Goal: Transaction & Acquisition: Book appointment/travel/reservation

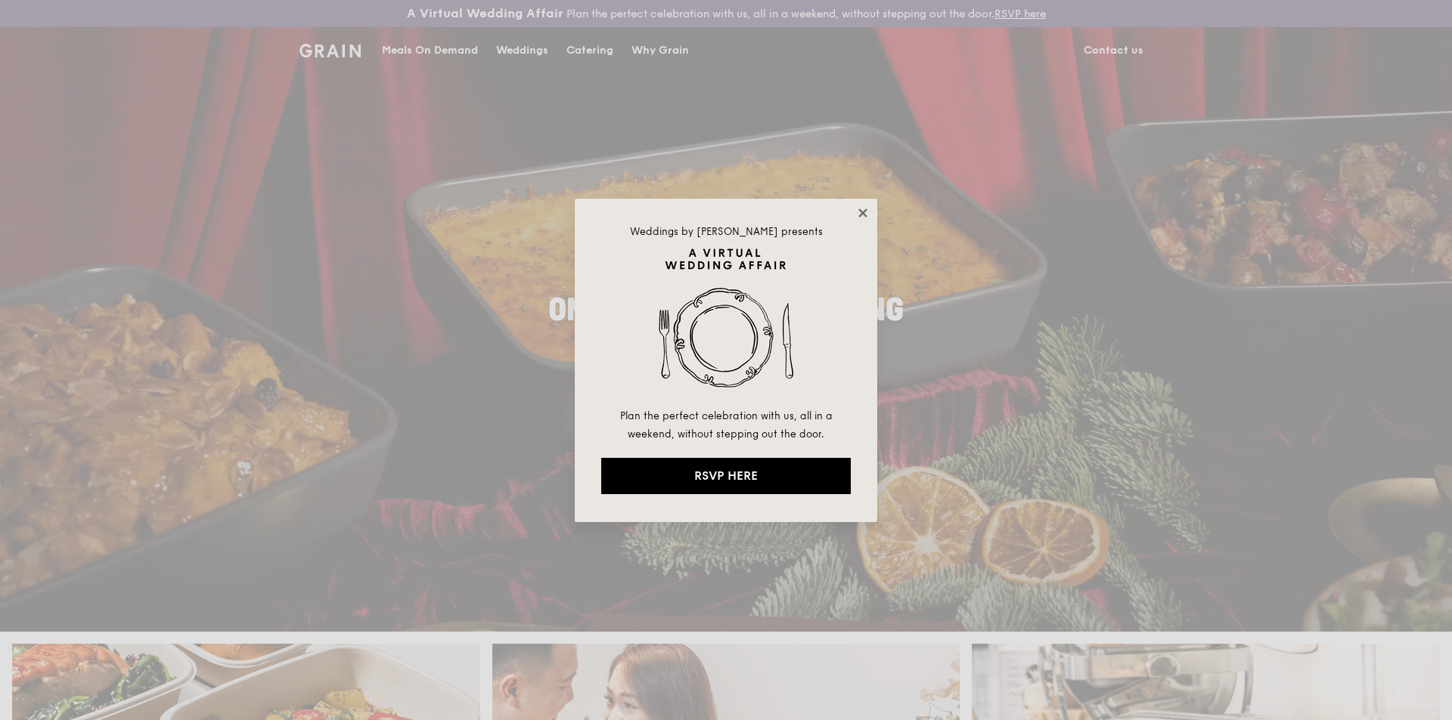
click at [861, 212] on icon at bounding box center [862, 213] width 8 height 8
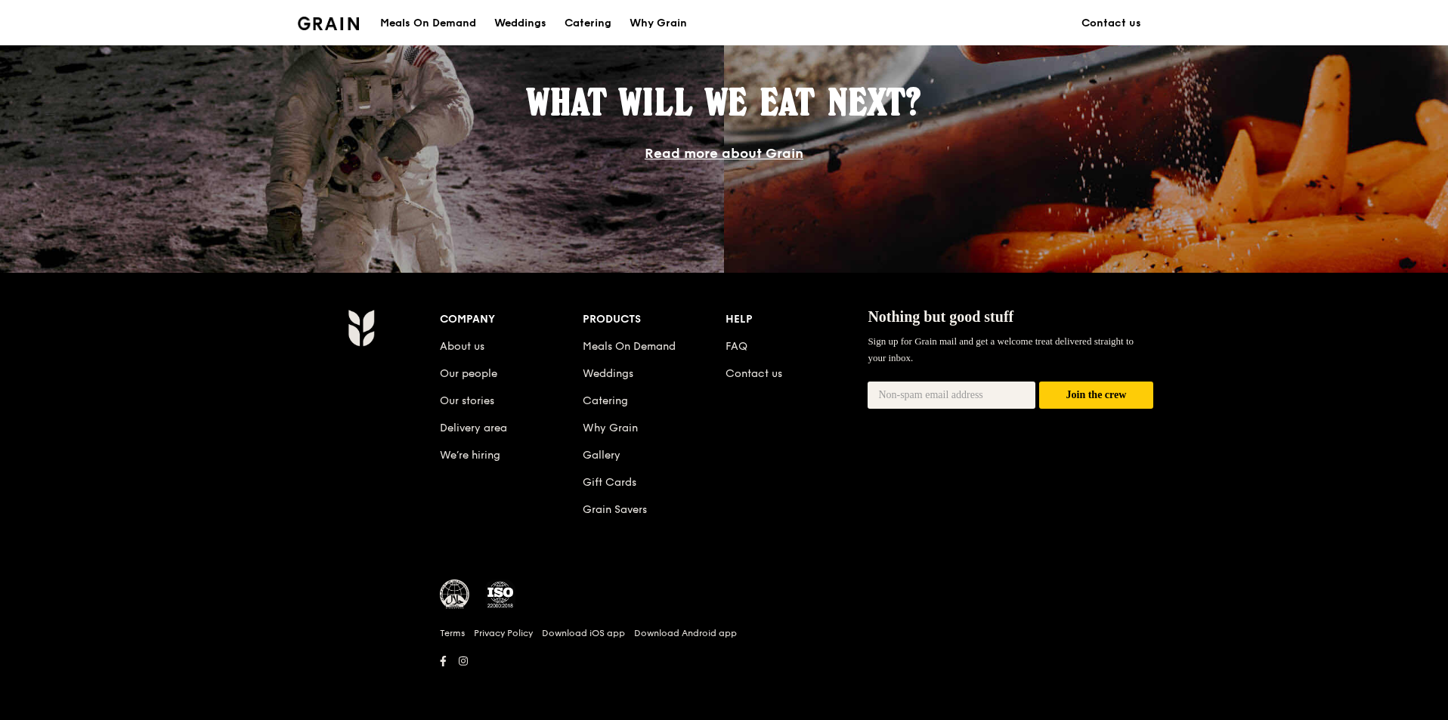
scroll to position [1290, 0]
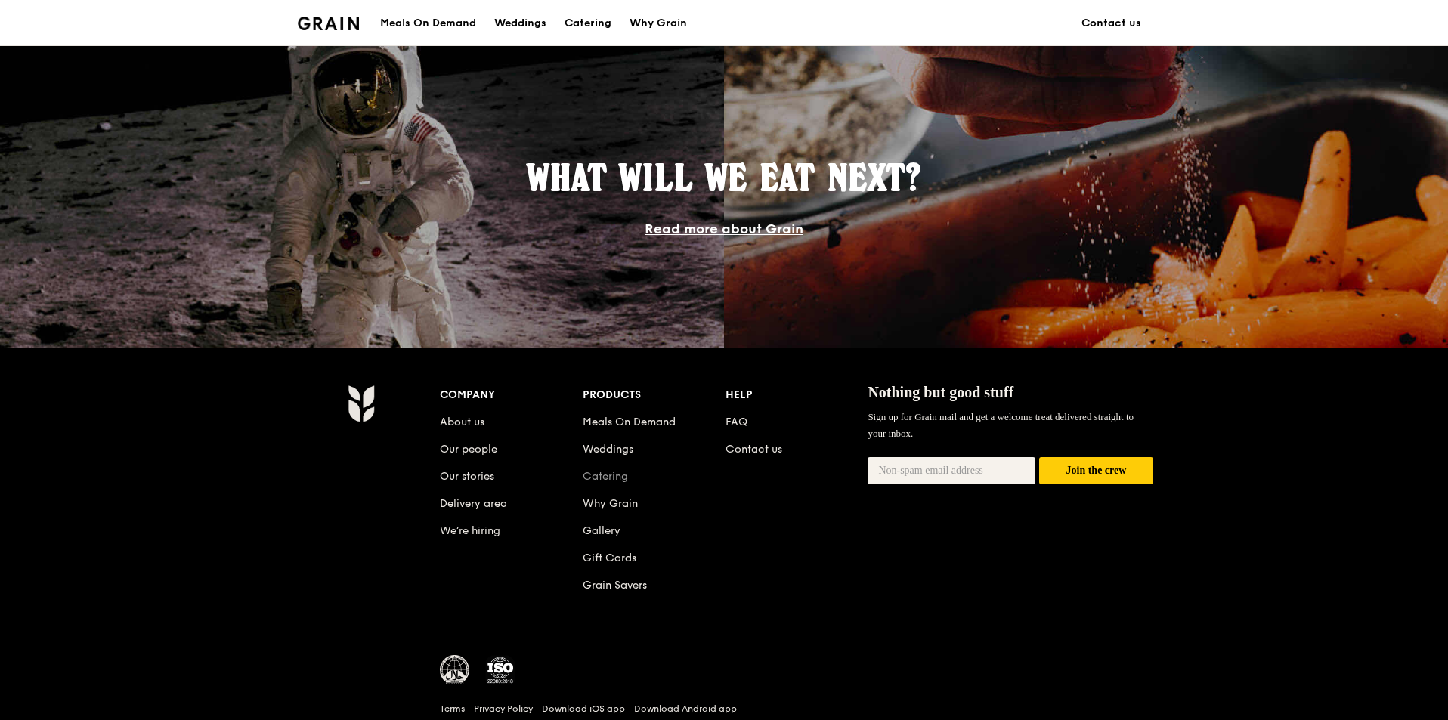
click at [619, 481] on link "Catering" at bounding box center [605, 476] width 45 height 13
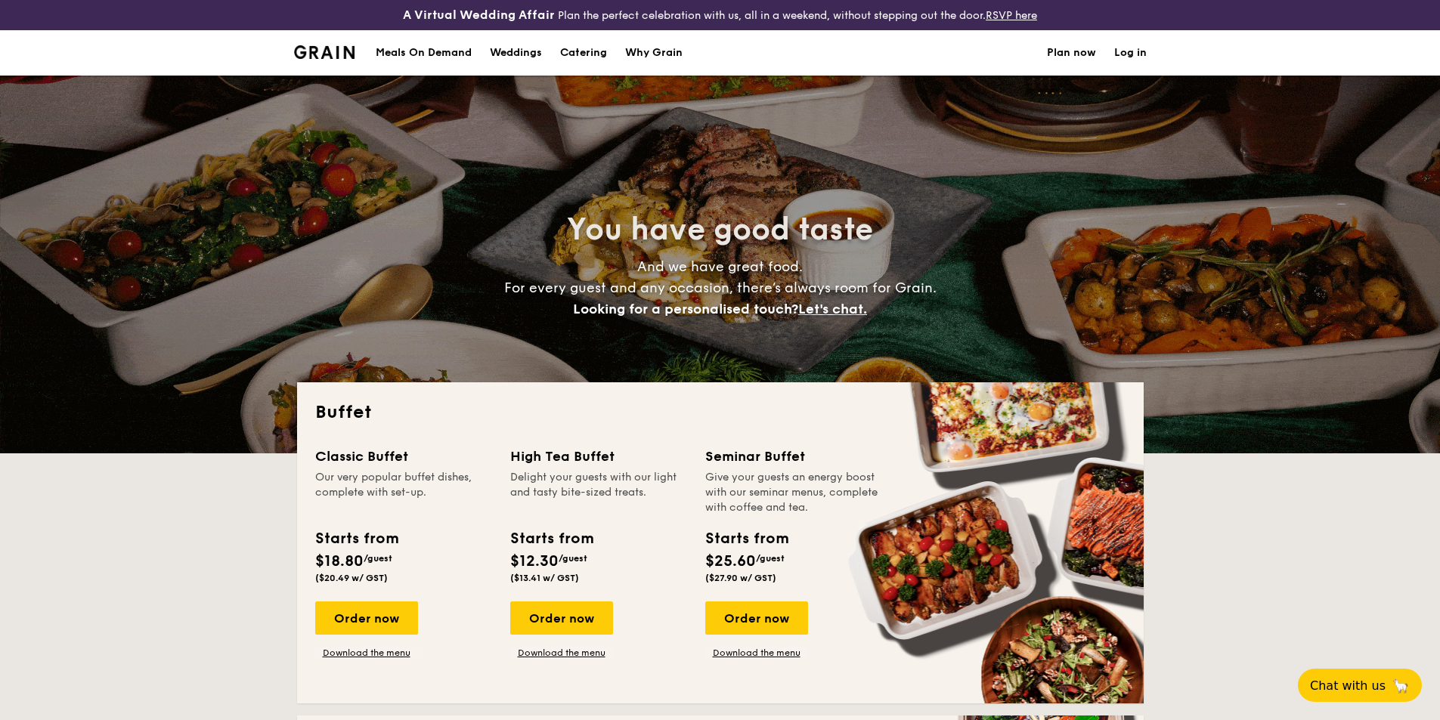
select select
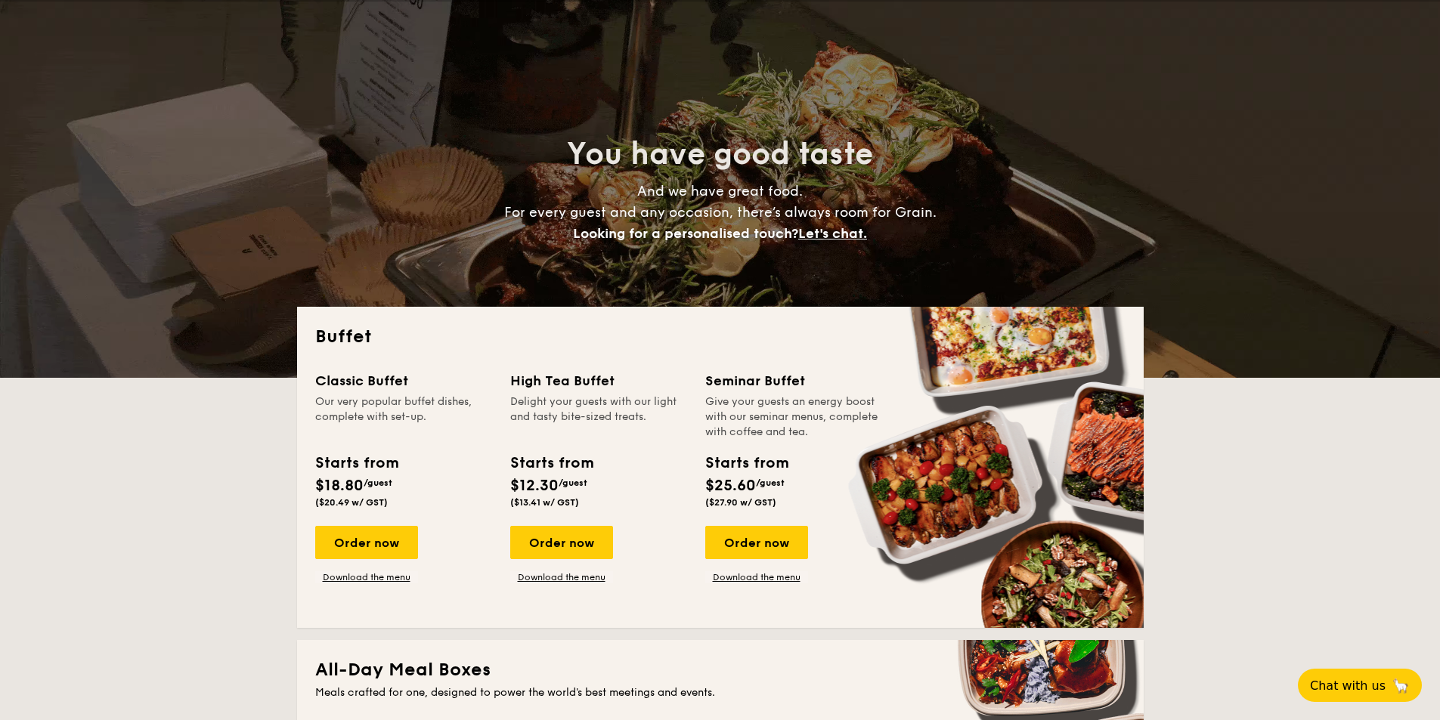
scroll to position [227, 0]
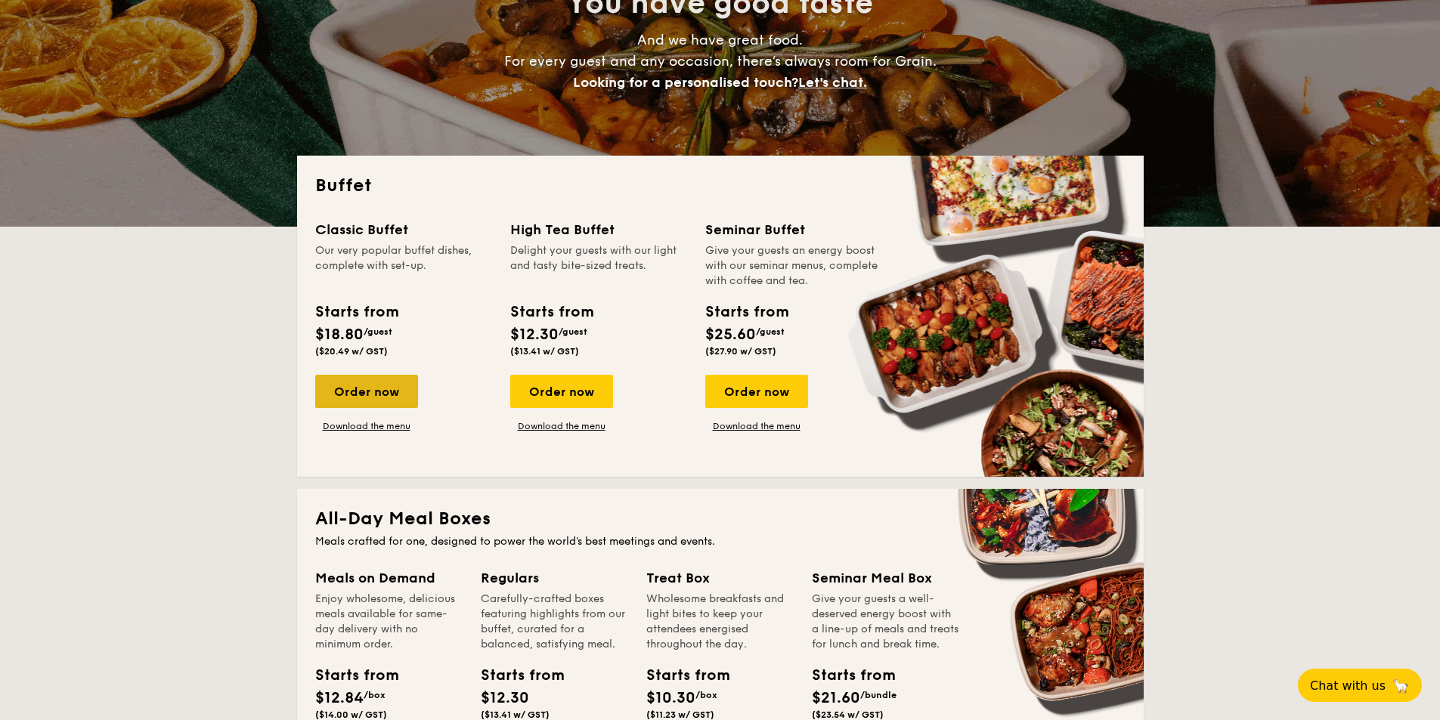
click at [414, 395] on div "Order now" at bounding box center [366, 391] width 103 height 33
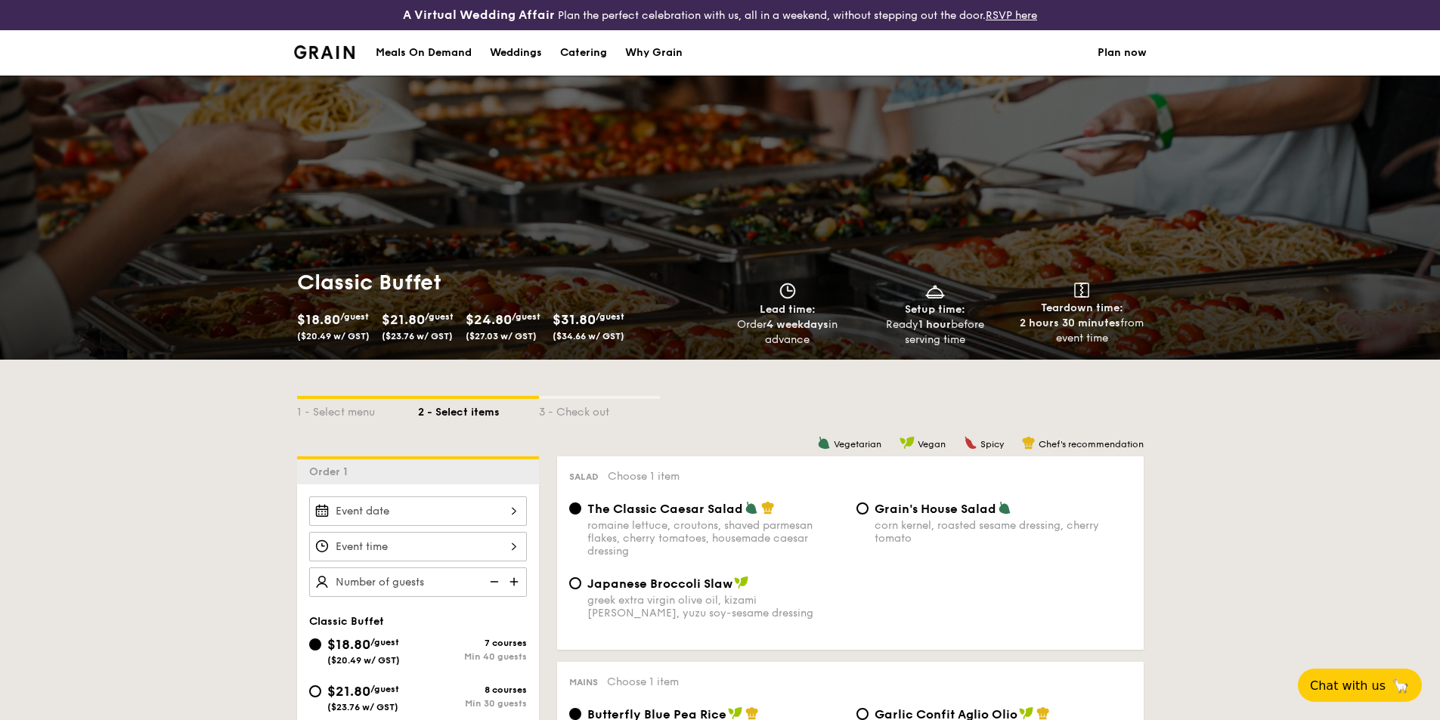
scroll to position [302, 0]
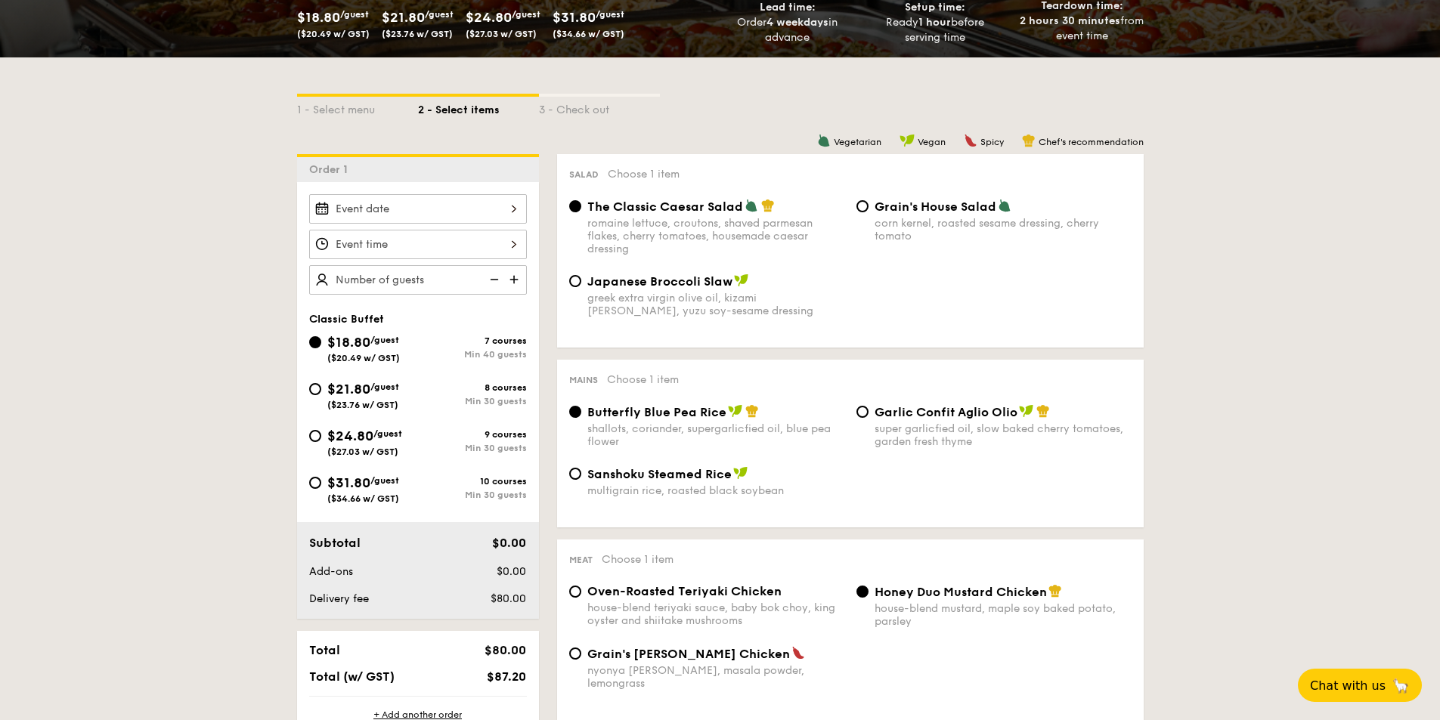
click at [330, 390] on span "$21.80" at bounding box center [348, 389] width 43 height 17
click at [321, 390] on input "$21.80 /guest ($23.76 w/ GST) 8 courses Min 30 guests" at bounding box center [315, 389] width 12 height 12
radio input "true"
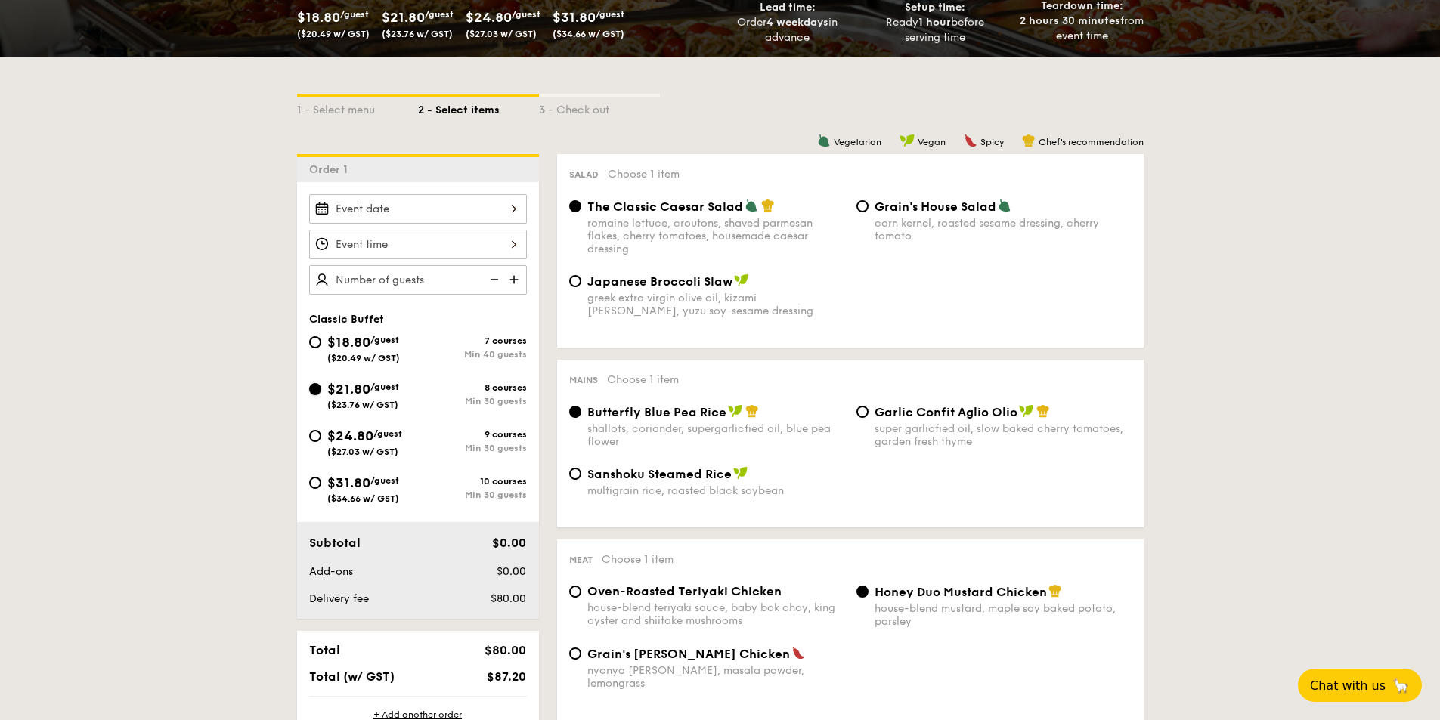
radio input "true"
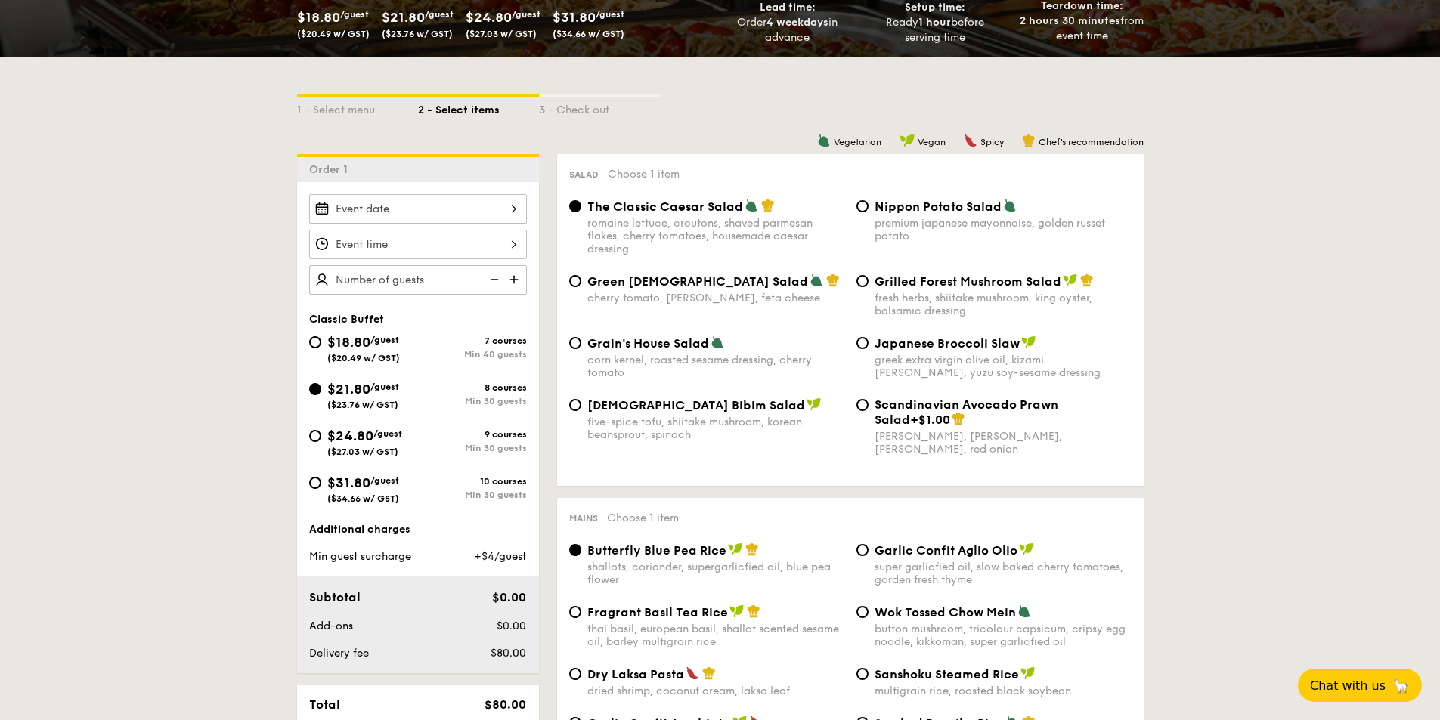
click at [323, 439] on div "$24.80 /guest ($27.03 w/ GST)" at bounding box center [363, 442] width 109 height 32
click at [321, 439] on input "$24.80 /guest ($27.03 w/ GST) 9 courses Min 30 guests" at bounding box center [315, 436] width 12 height 12
radio input "true"
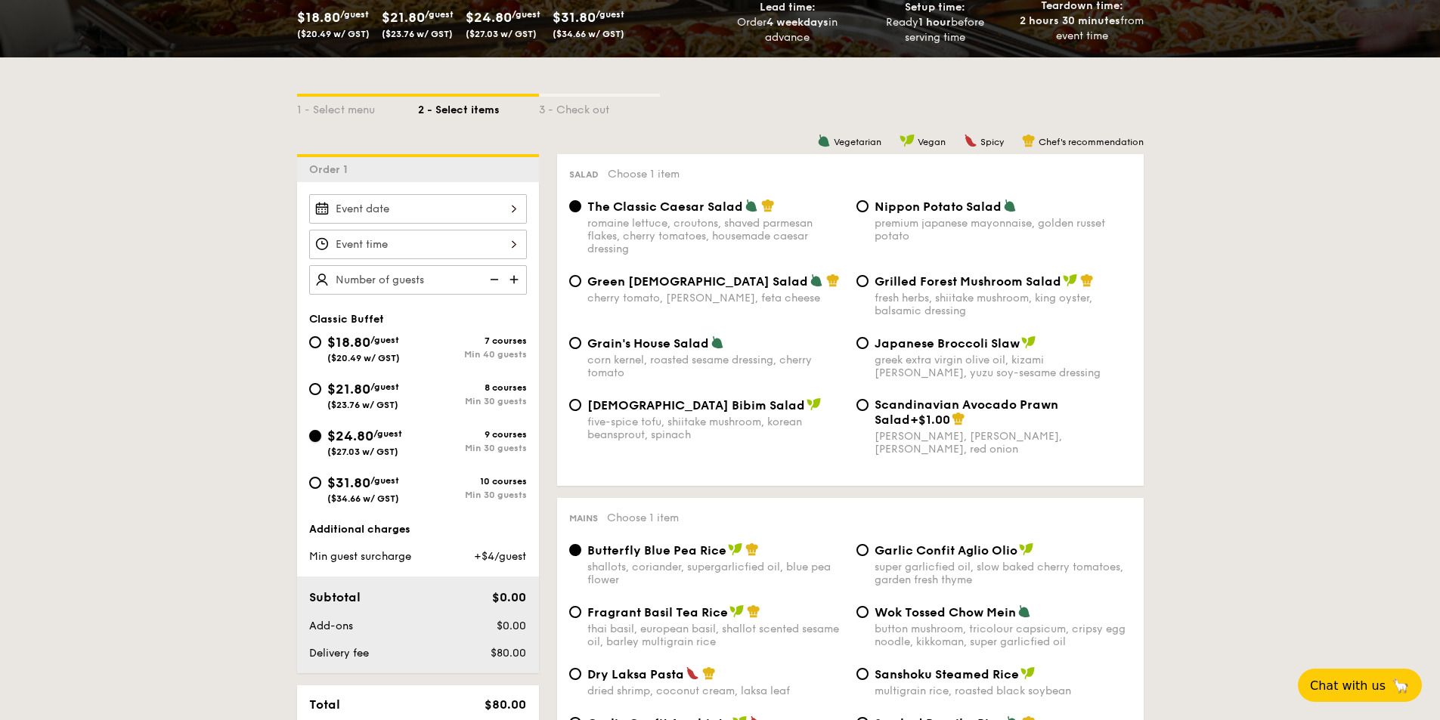
radio input "true"
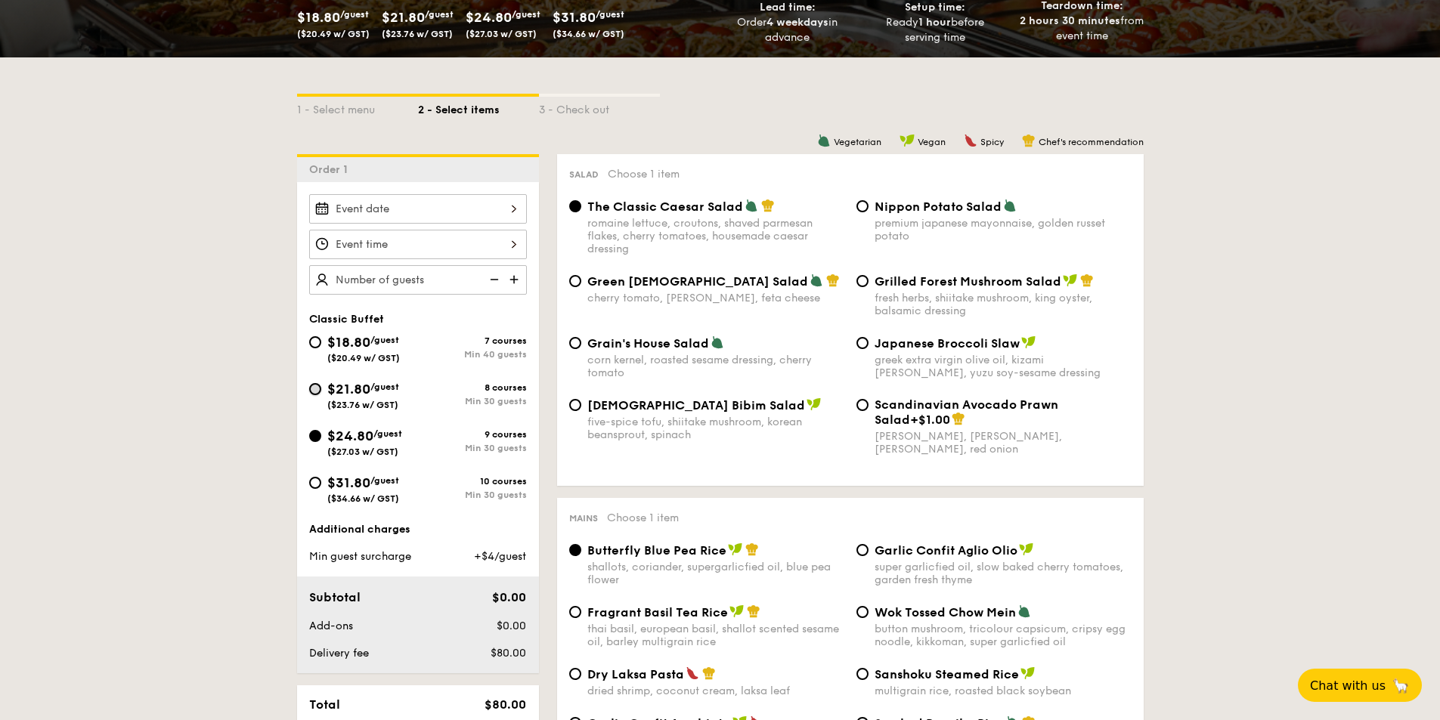
click at [311, 394] on input "$21.80 /guest ($23.76 w/ GST) 8 courses Min 30 guests" at bounding box center [315, 389] width 12 height 12
radio input "true"
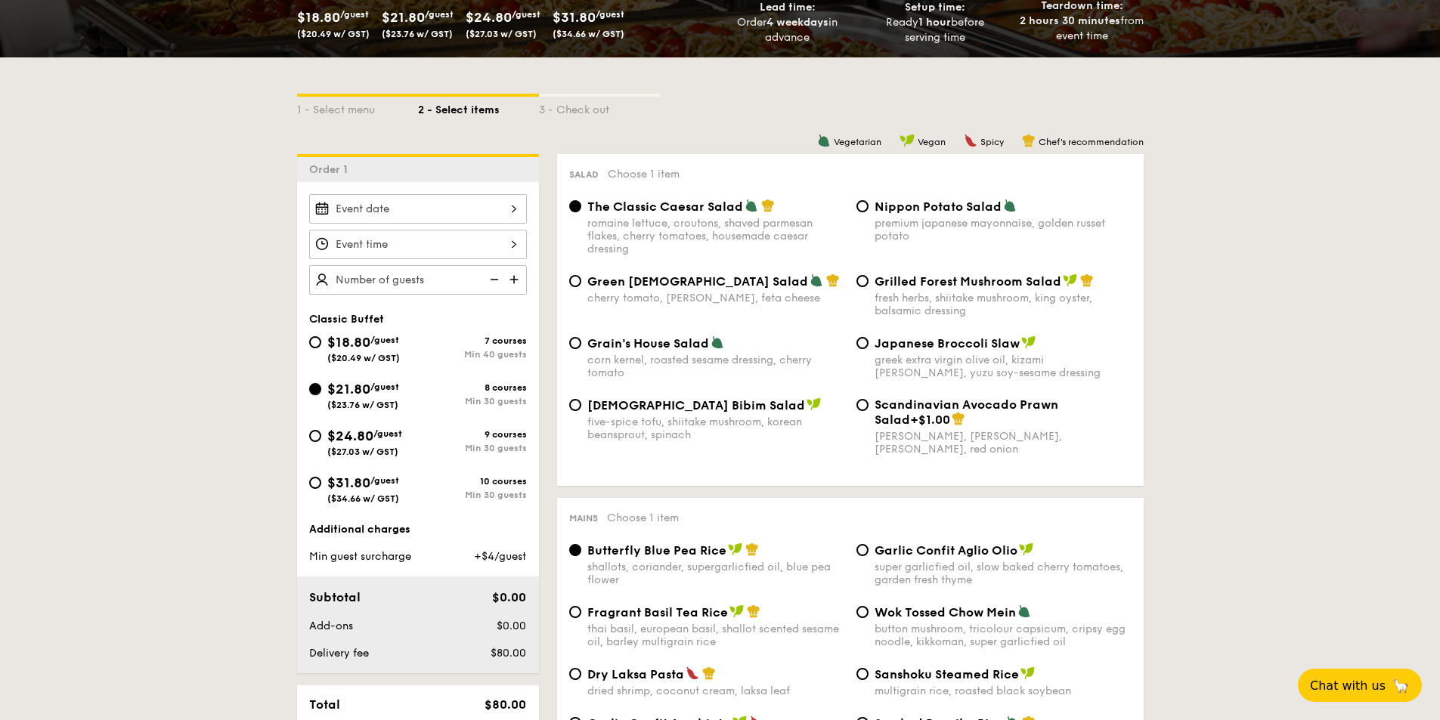
radio input "true"
click at [318, 439] on input "$24.80 /guest ($27.03 w/ GST) 9 courses Min 30 guests" at bounding box center [315, 436] width 12 height 12
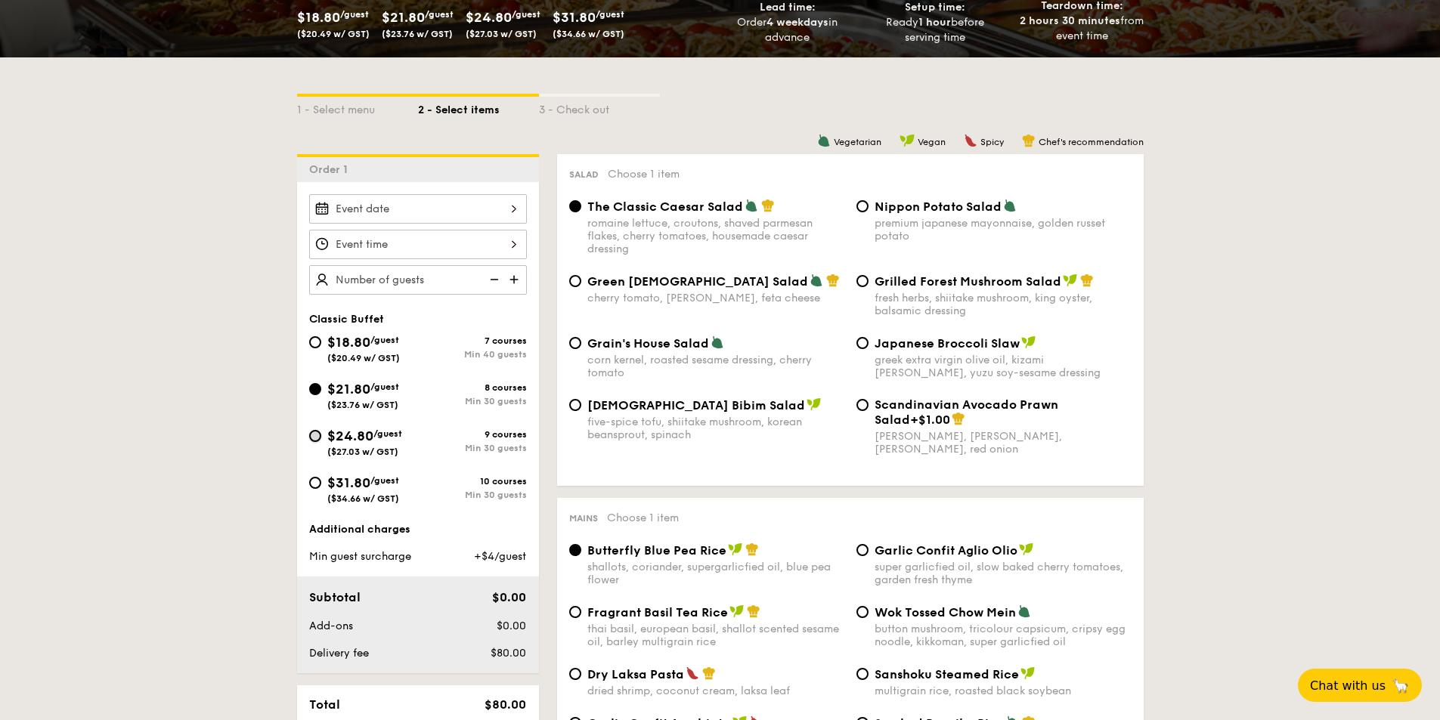
radio input "true"
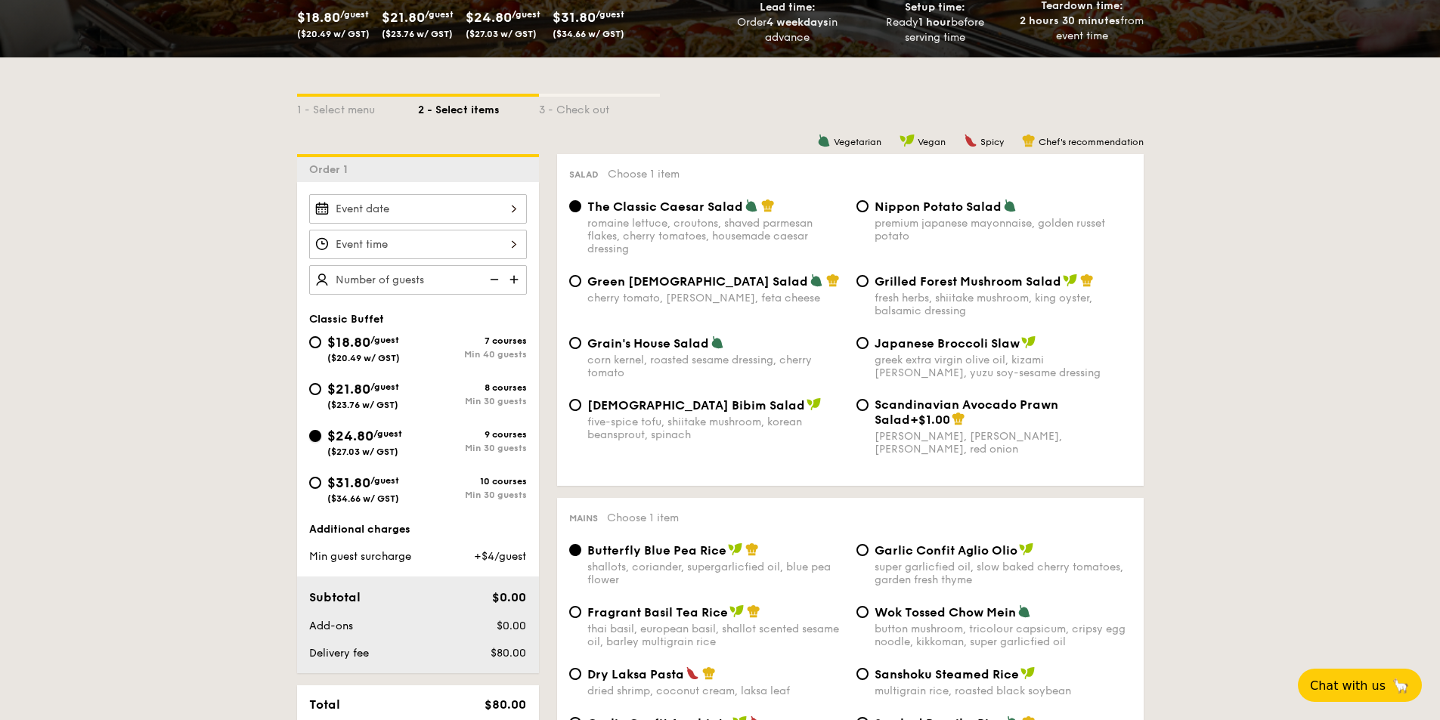
radio input "true"
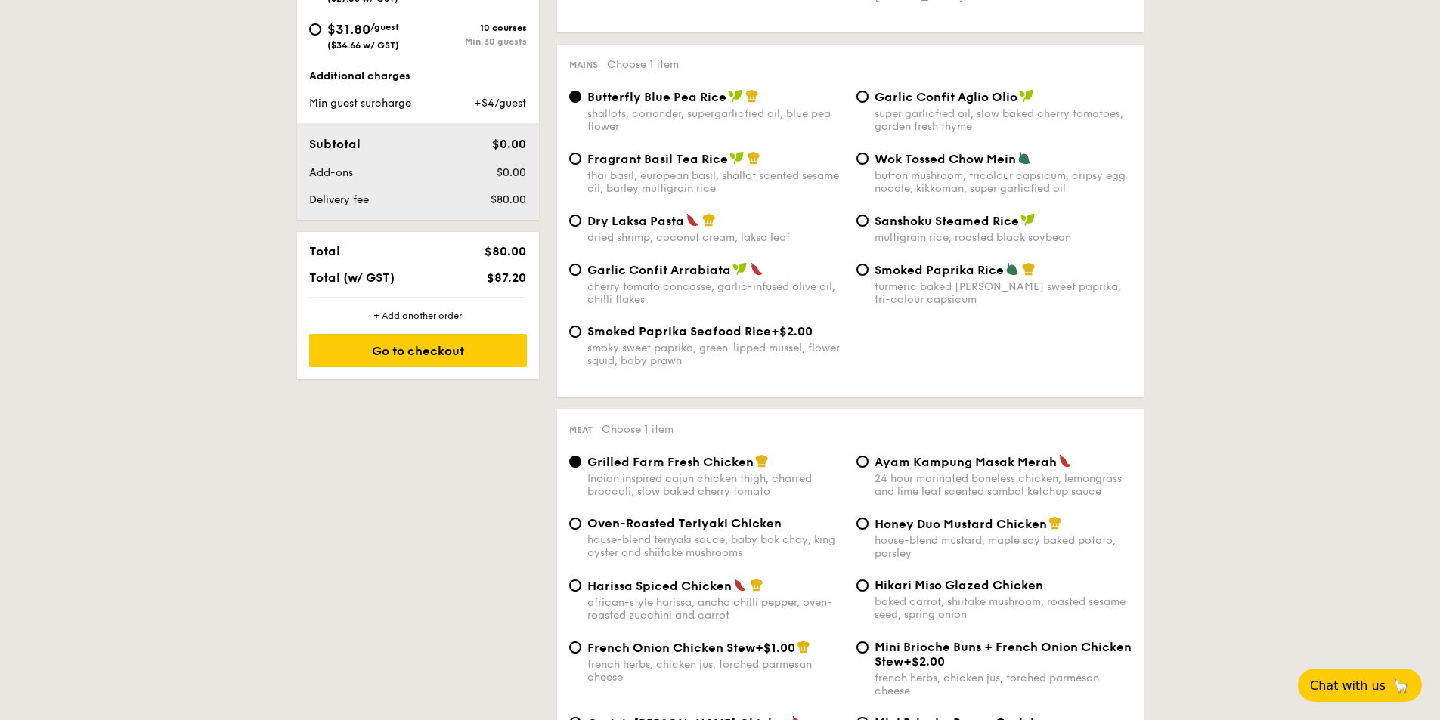
scroll to position [454, 0]
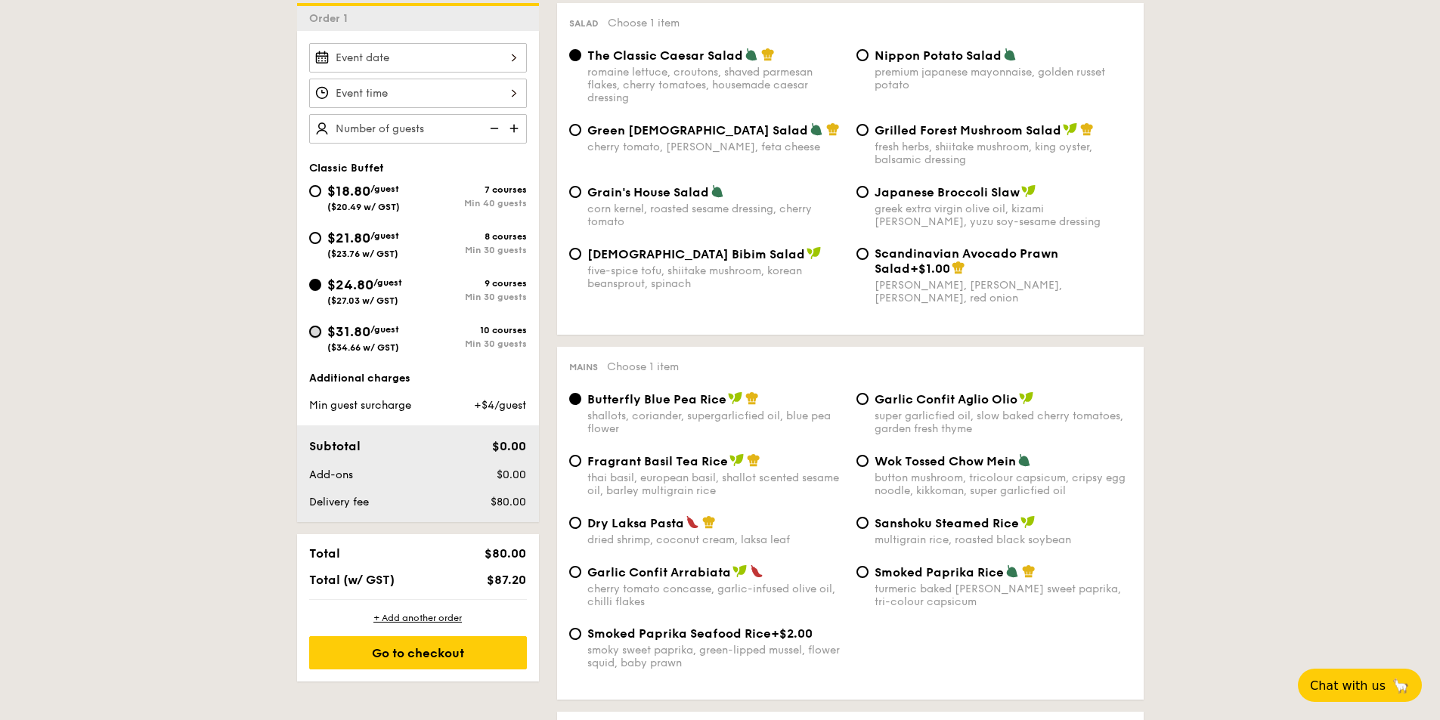
click at [317, 330] on input "$31.80 /guest ($34.66 w/ GST) 10 courses Min 30 guests" at bounding box center [315, 332] width 12 height 12
radio input "true"
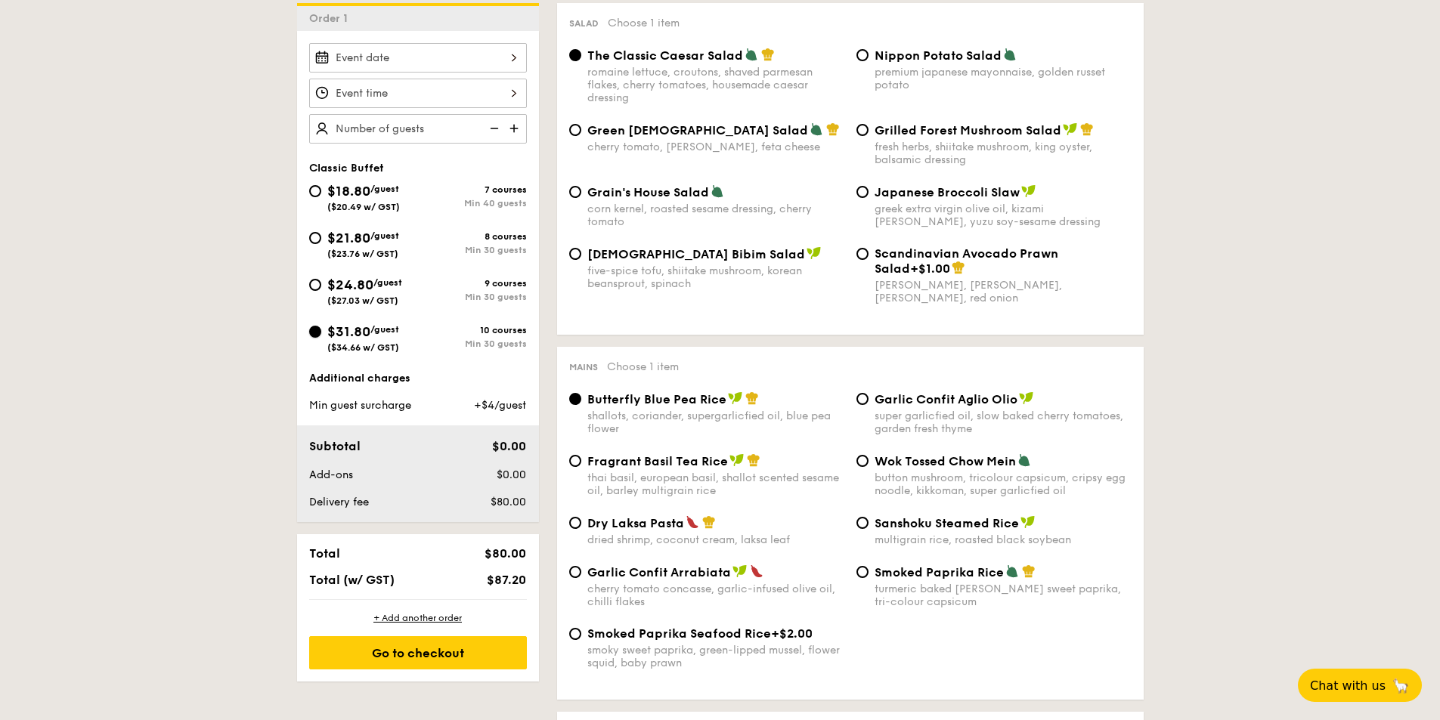
radio input "true"
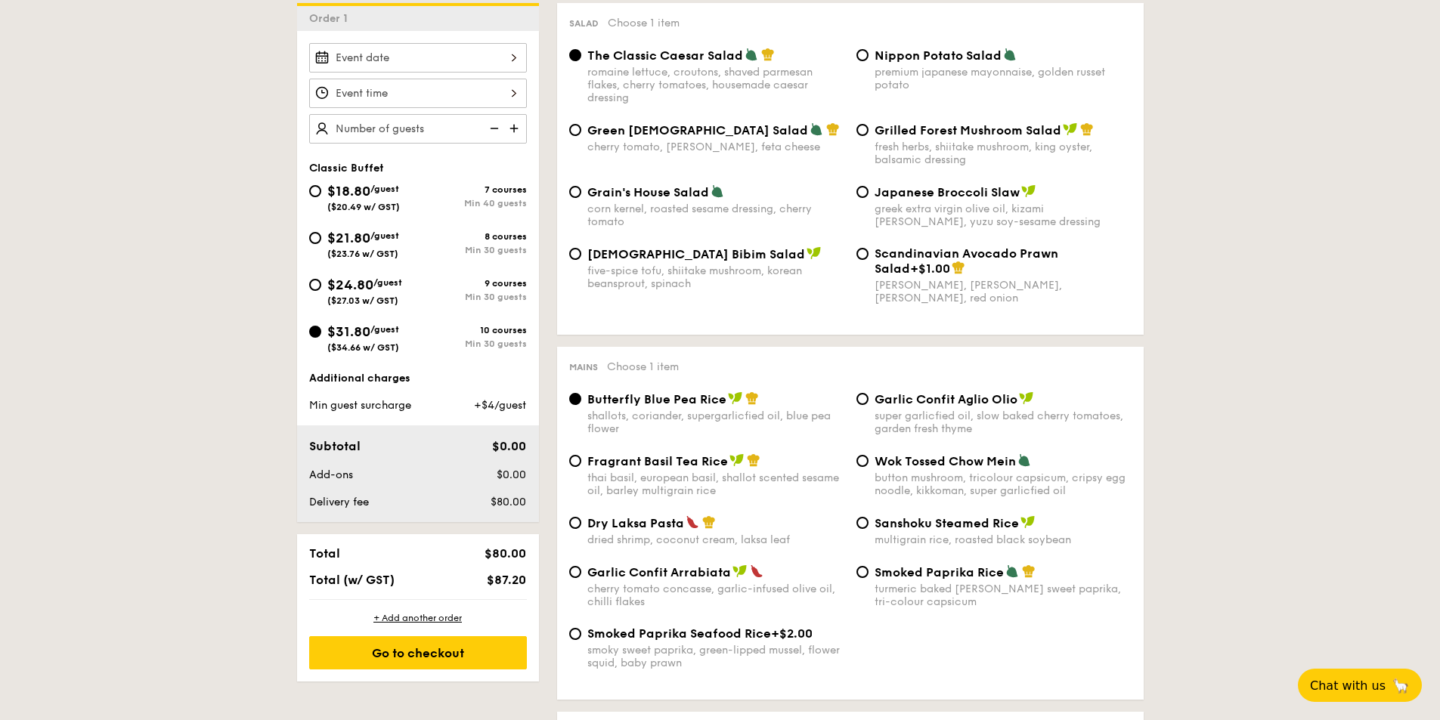
click at [325, 237] on div "$21.80 /guest ($23.76 w/ GST)" at bounding box center [363, 244] width 109 height 32
click at [321, 237] on input "$21.80 /guest ($23.76 w/ GST) 8 courses Min 30 guests" at bounding box center [315, 238] width 12 height 12
radio input "true"
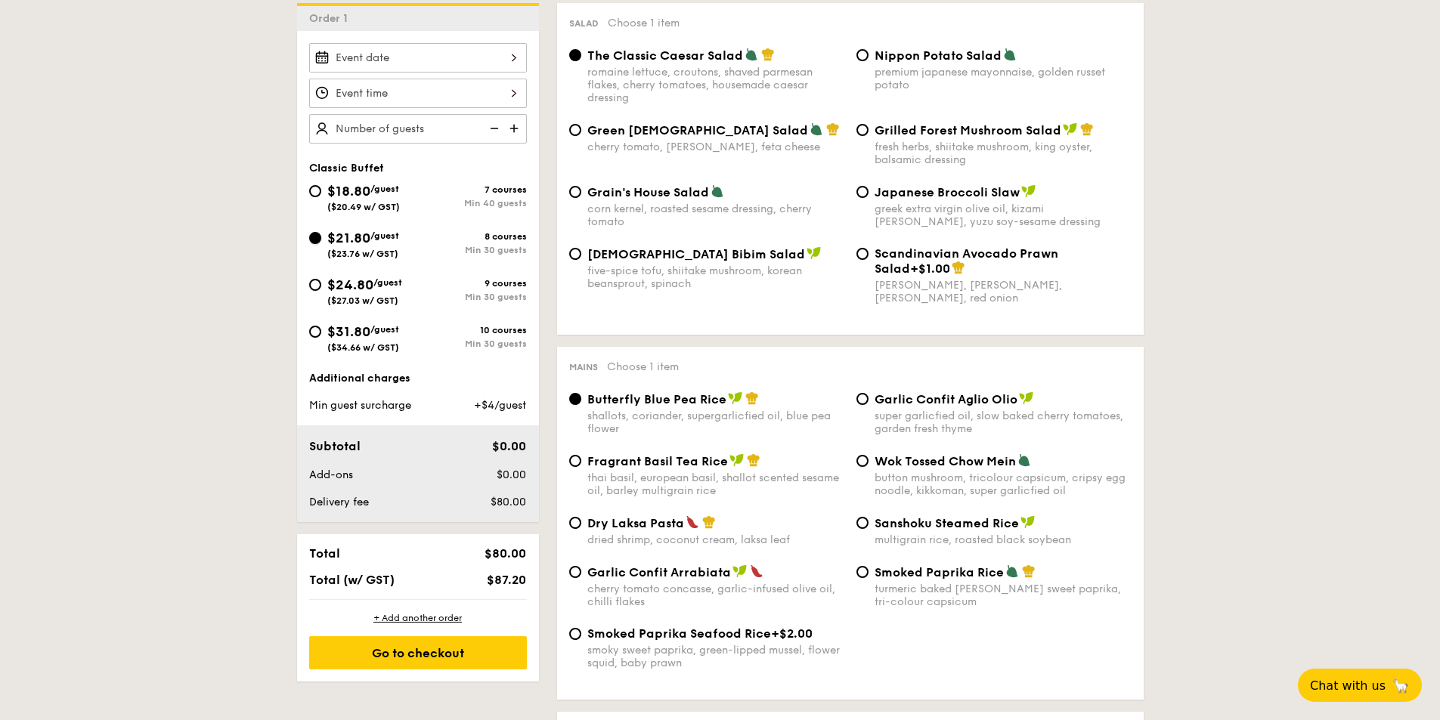
radio input "true"
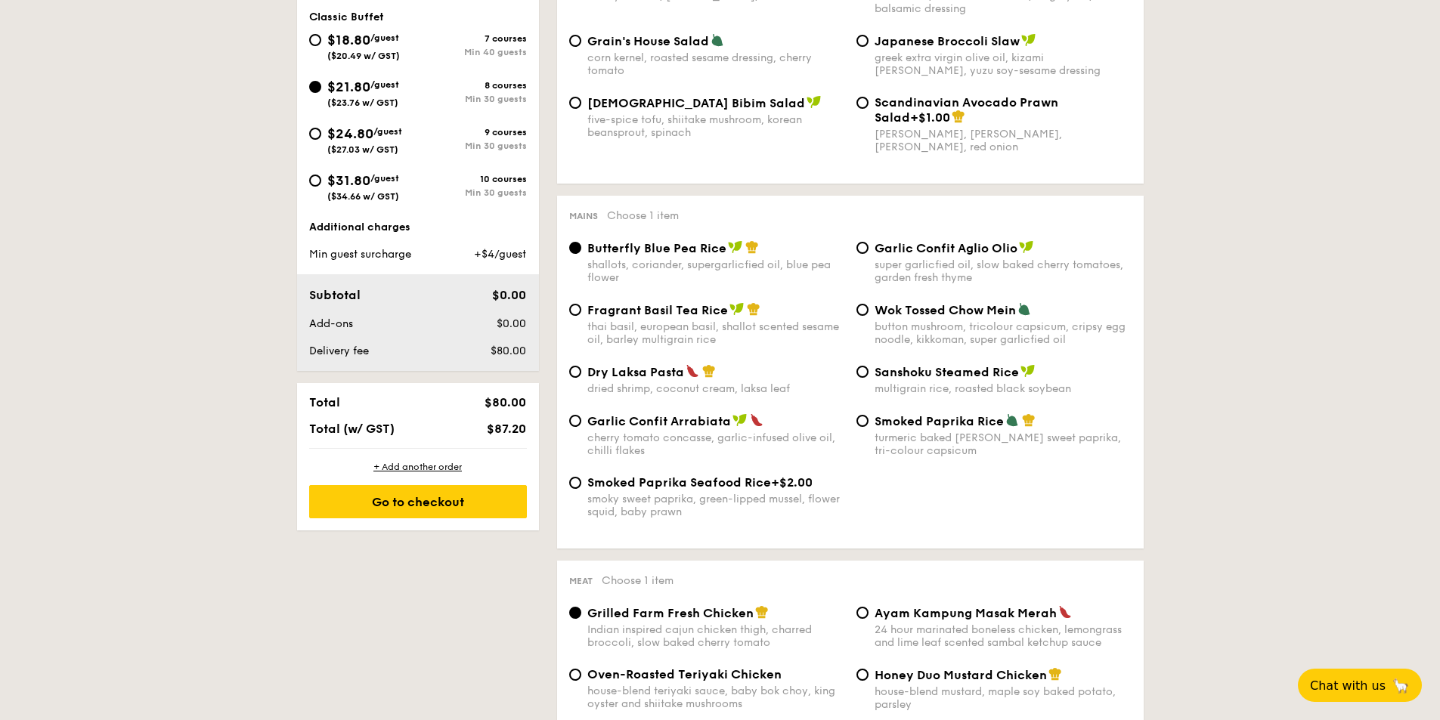
scroll to position [378, 0]
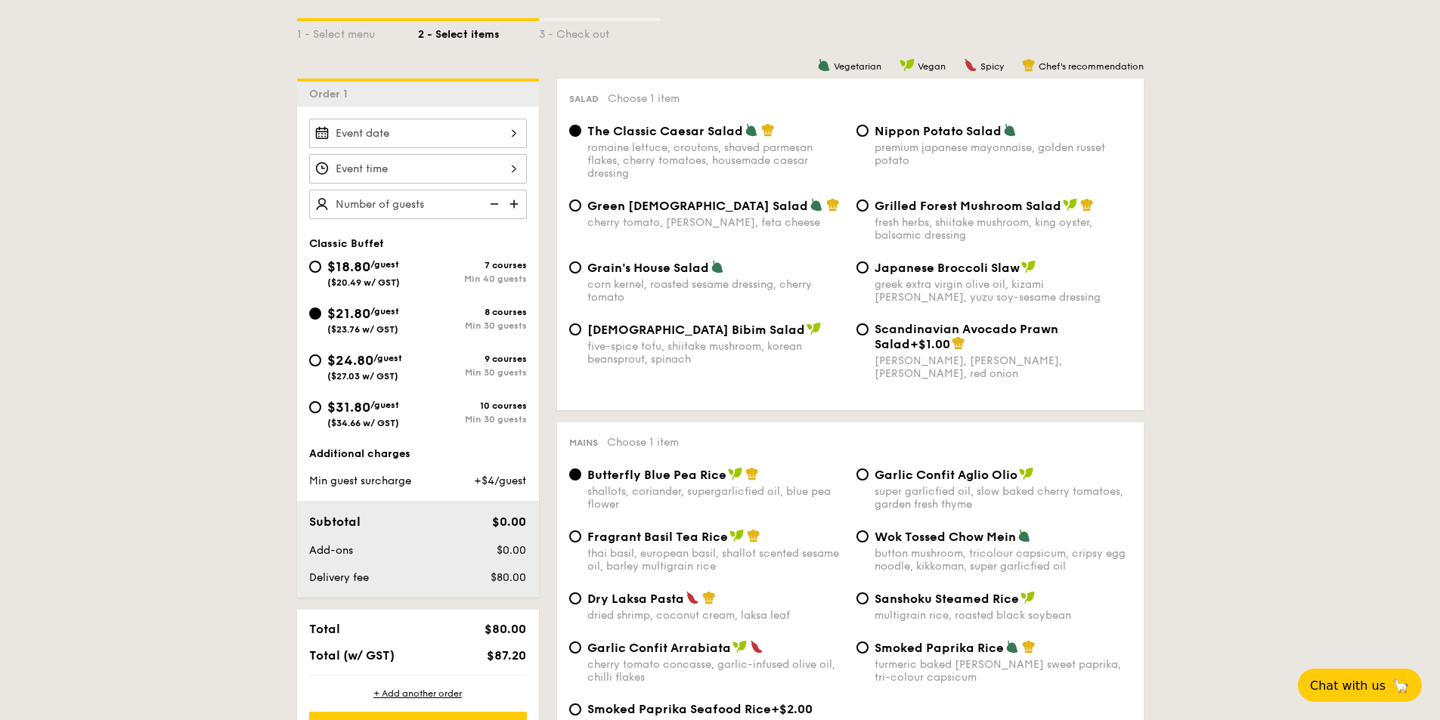
click at [509, 133] on div at bounding box center [418, 133] width 218 height 29
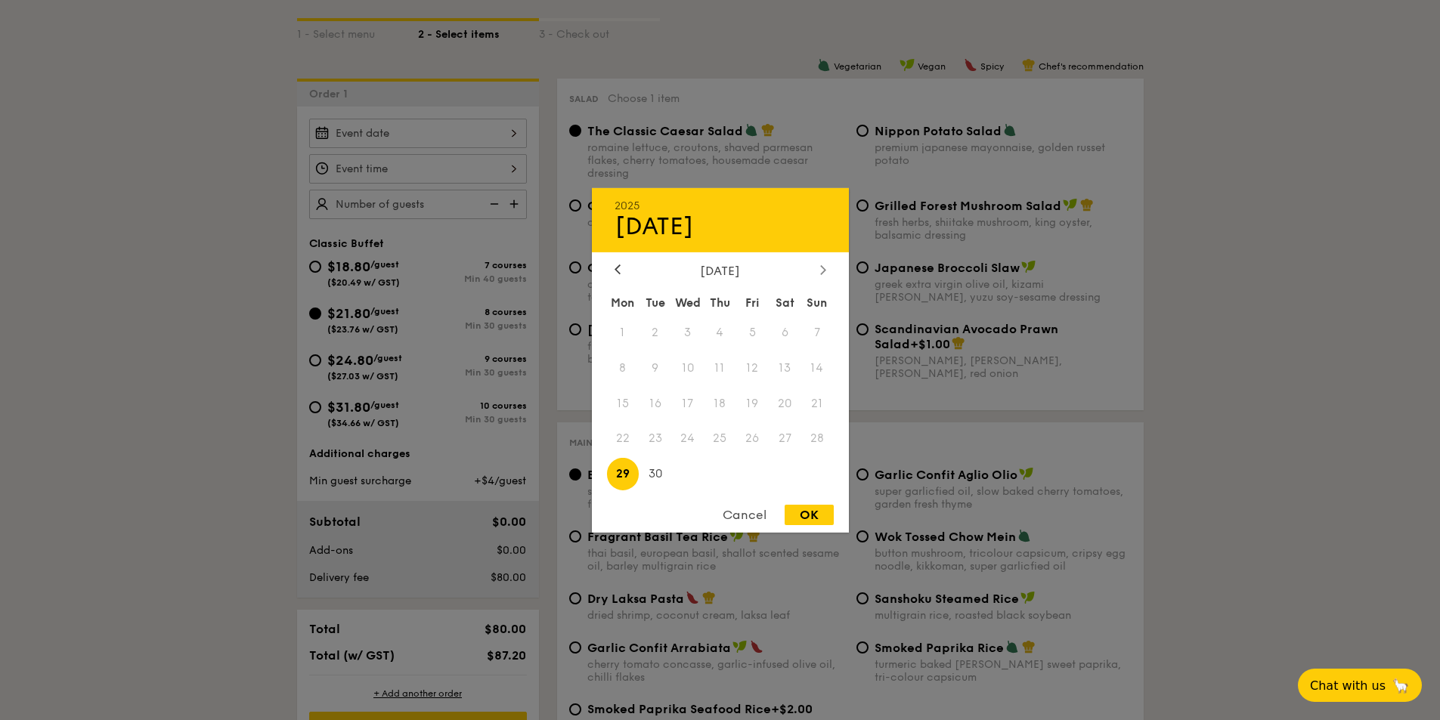
click at [820, 265] on icon at bounding box center [823, 270] width 6 height 10
click at [750, 342] on span "3" at bounding box center [752, 332] width 33 height 33
click at [826, 514] on div "OK" at bounding box center [809, 515] width 49 height 20
type input "[DATE]"
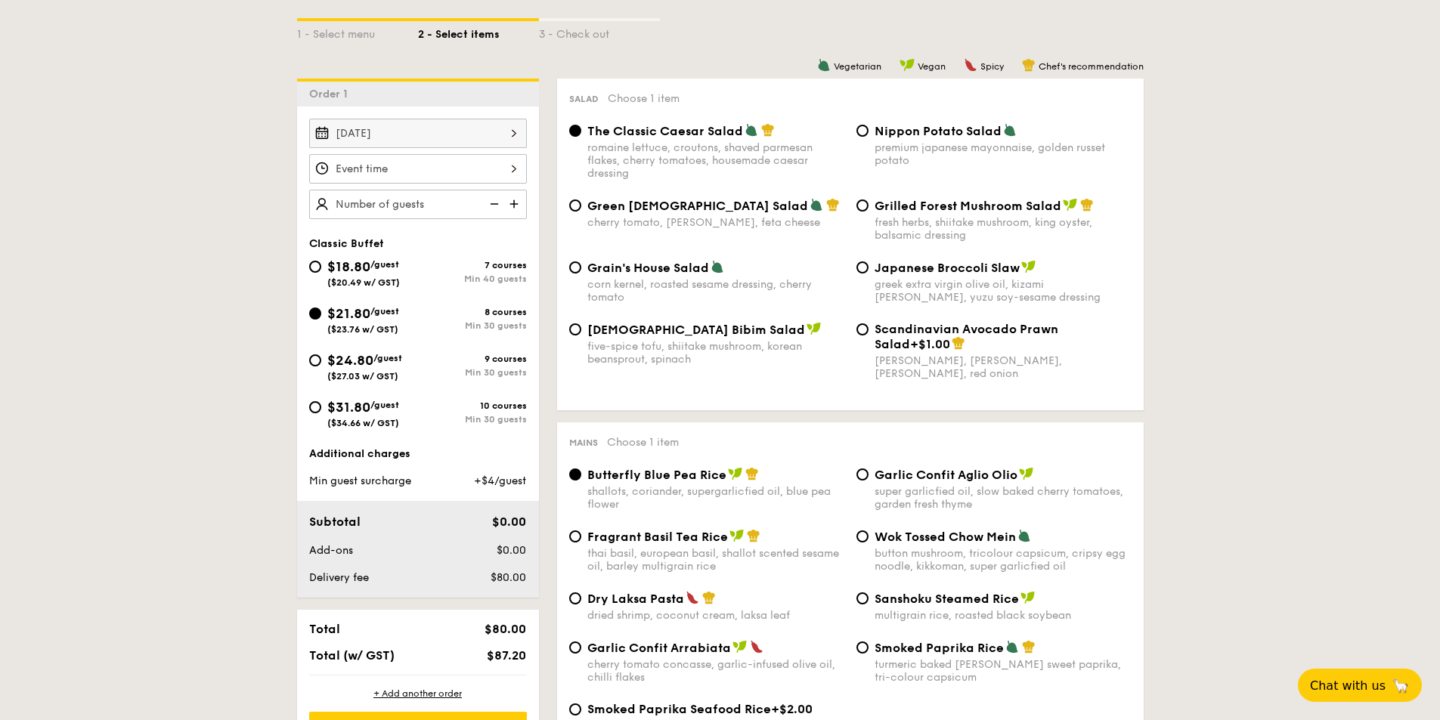
click at [470, 178] on div "12 1 2 3 4 5 6 7 8 9 10 11 00 15 30 45 am pm Cancel OK" at bounding box center [418, 168] width 218 height 29
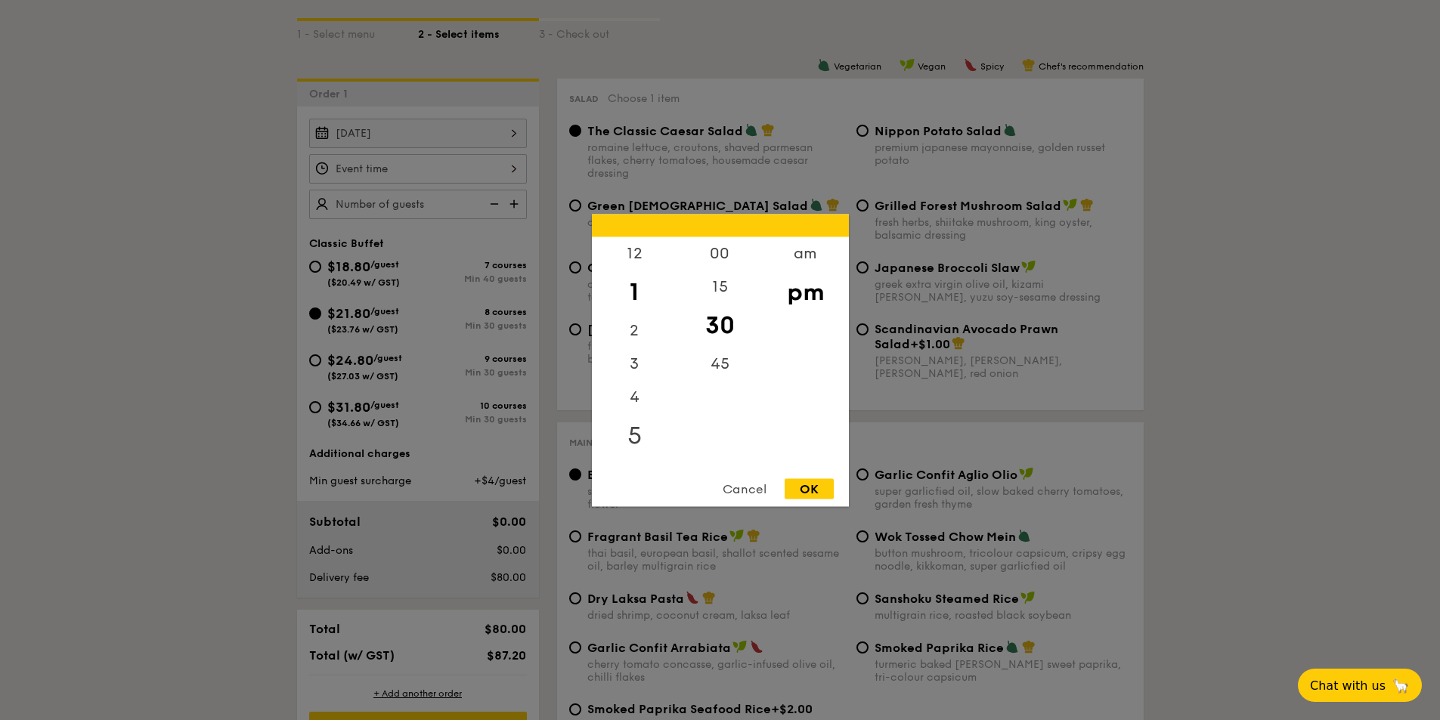
click at [643, 437] on div "5" at bounding box center [634, 436] width 85 height 44
click at [707, 358] on div "45" at bounding box center [719, 369] width 85 height 44
click at [798, 488] on div "OK" at bounding box center [809, 489] width 49 height 20
type input "5:45PM"
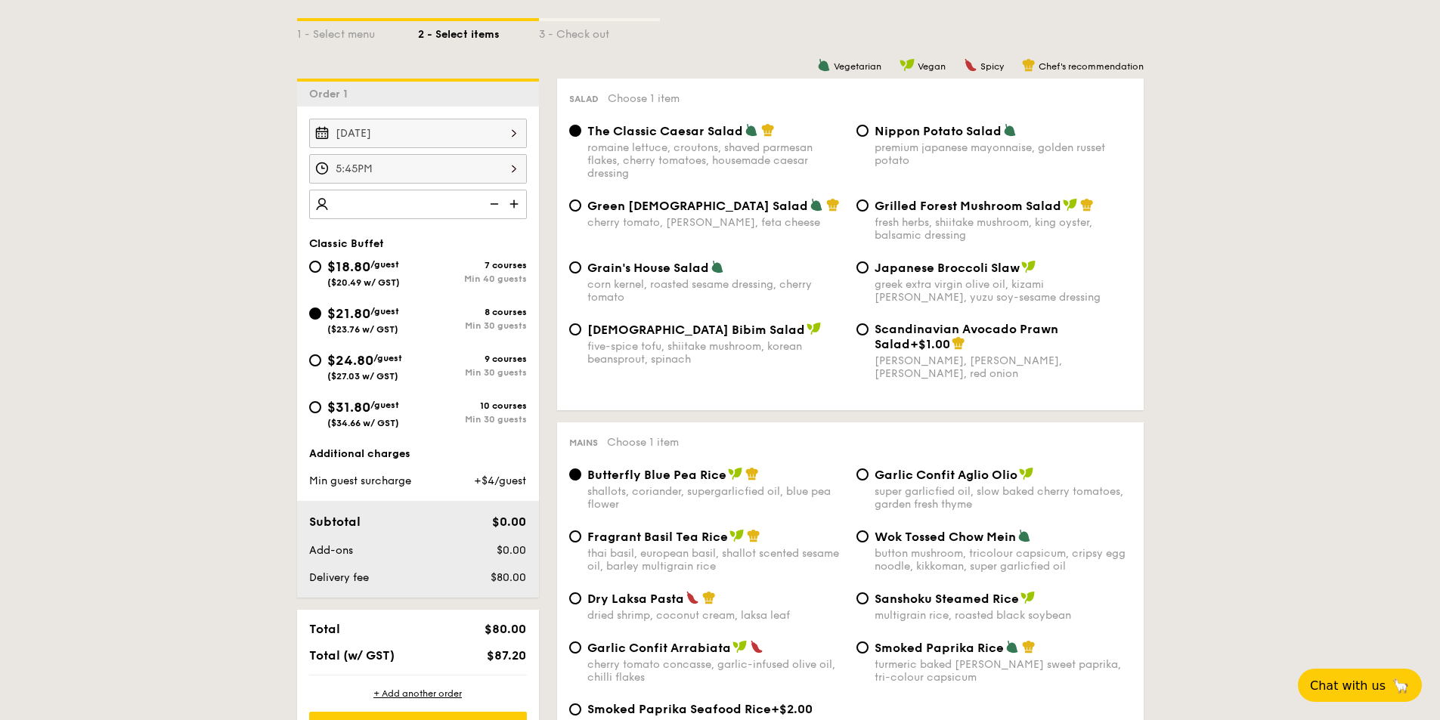
click at [513, 203] on img at bounding box center [515, 204] width 23 height 29
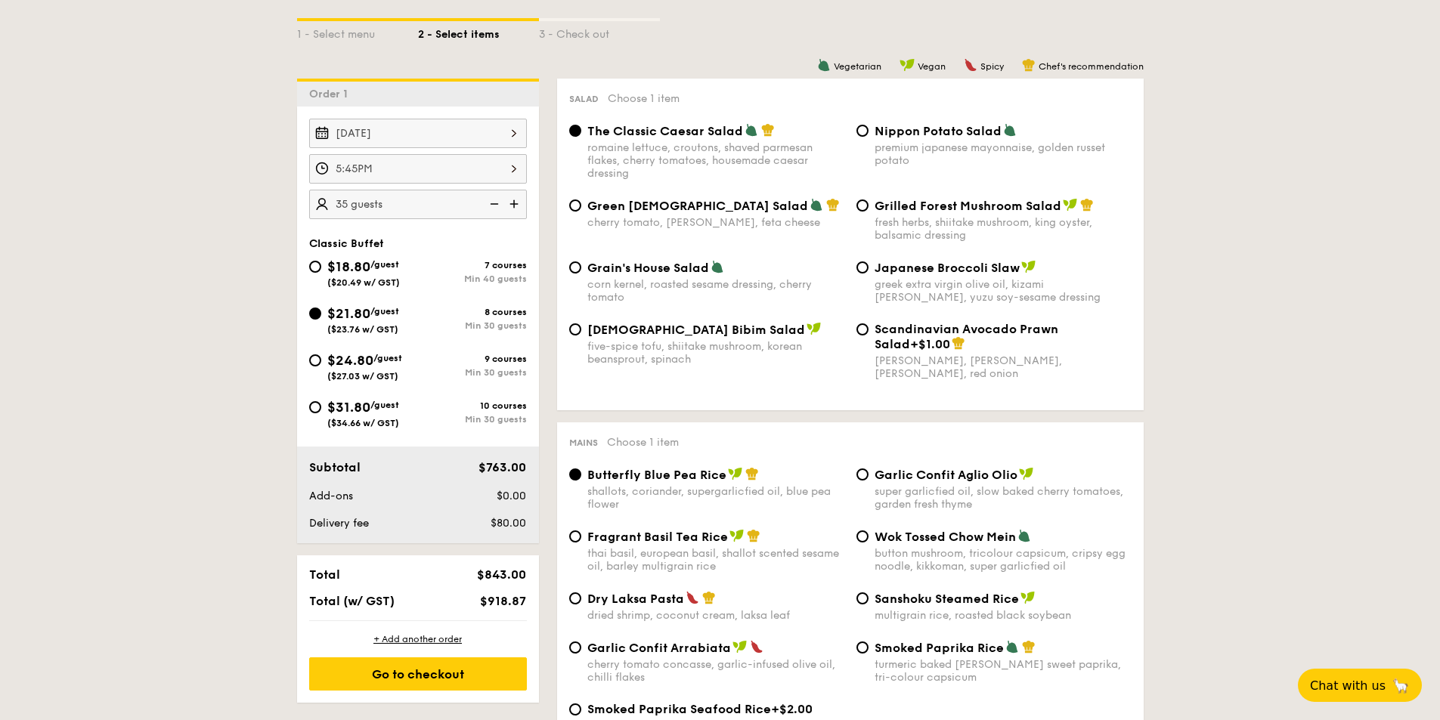
click at [513, 203] on img at bounding box center [515, 204] width 23 height 29
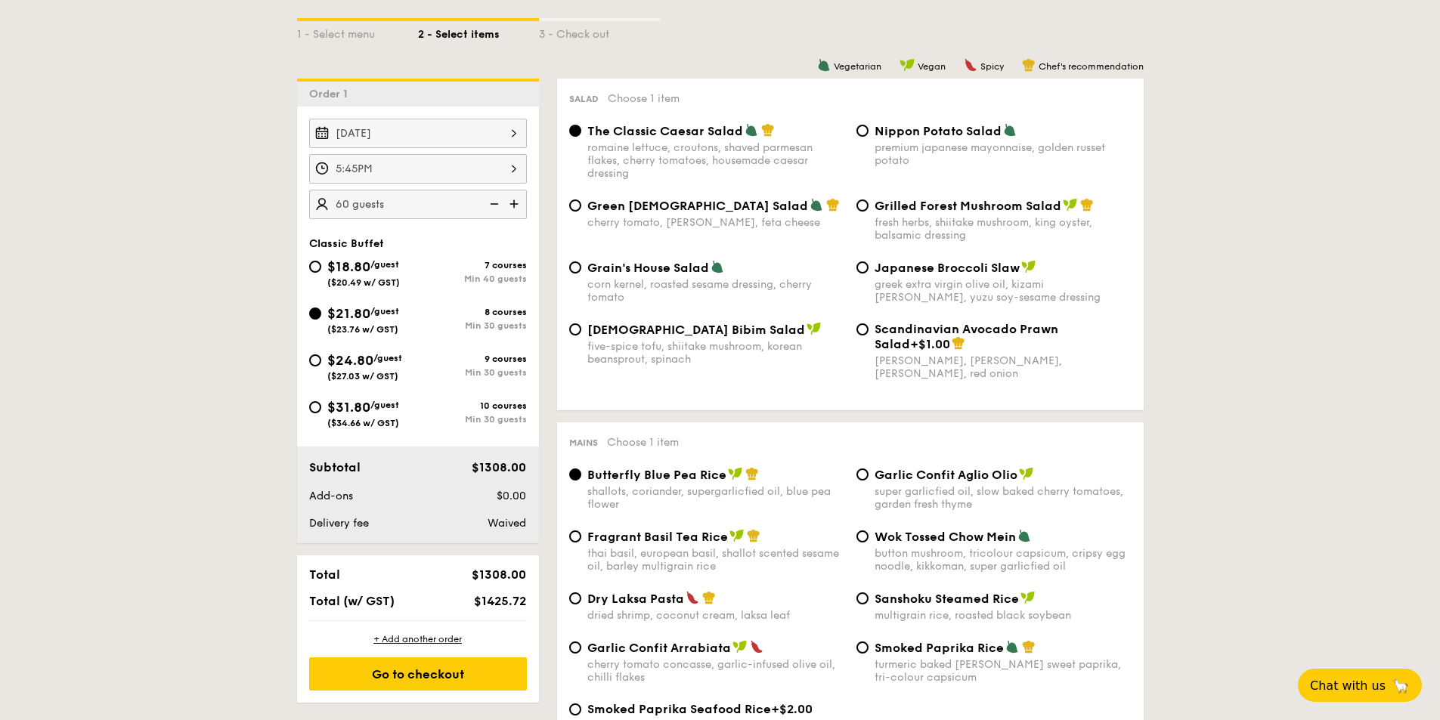
click at [513, 203] on img at bounding box center [515, 204] width 23 height 29
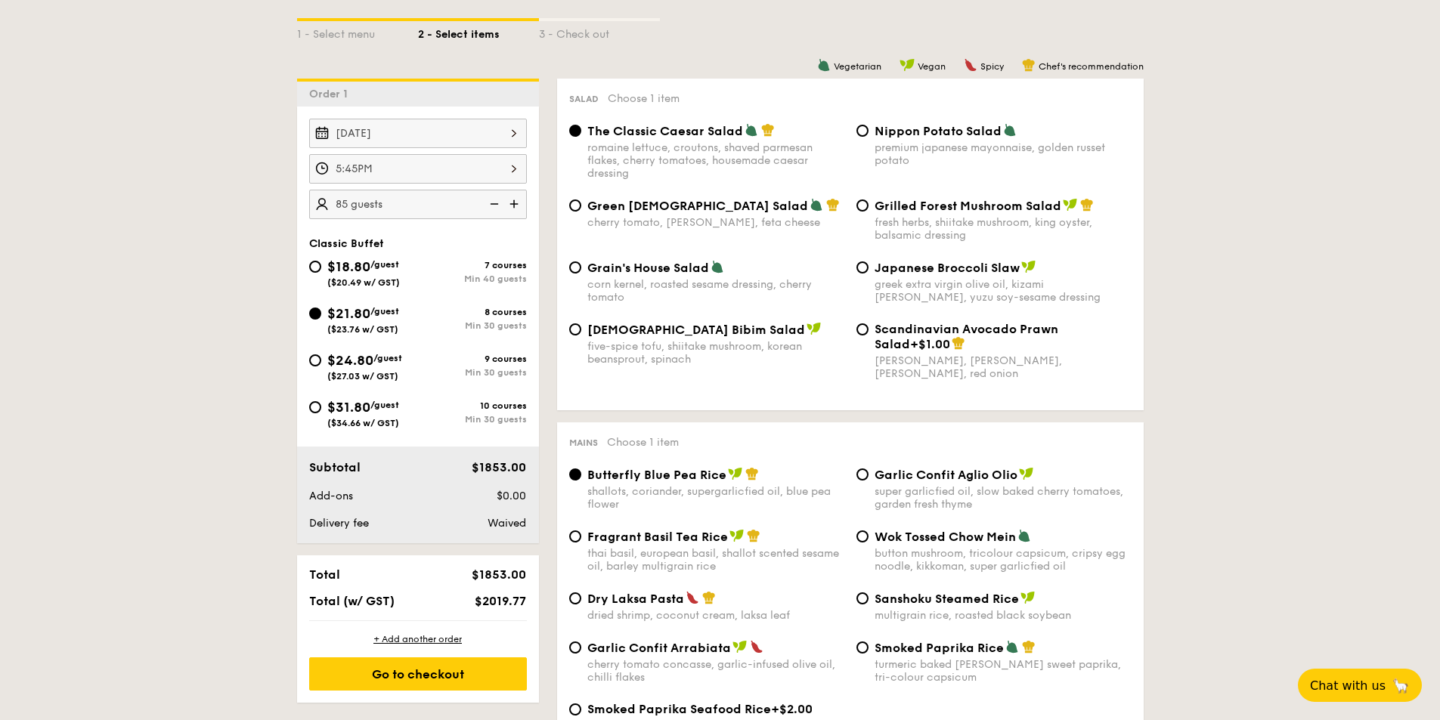
click at [513, 203] on img at bounding box center [515, 204] width 23 height 29
click at [495, 207] on img at bounding box center [493, 204] width 23 height 29
type input "90 guests"
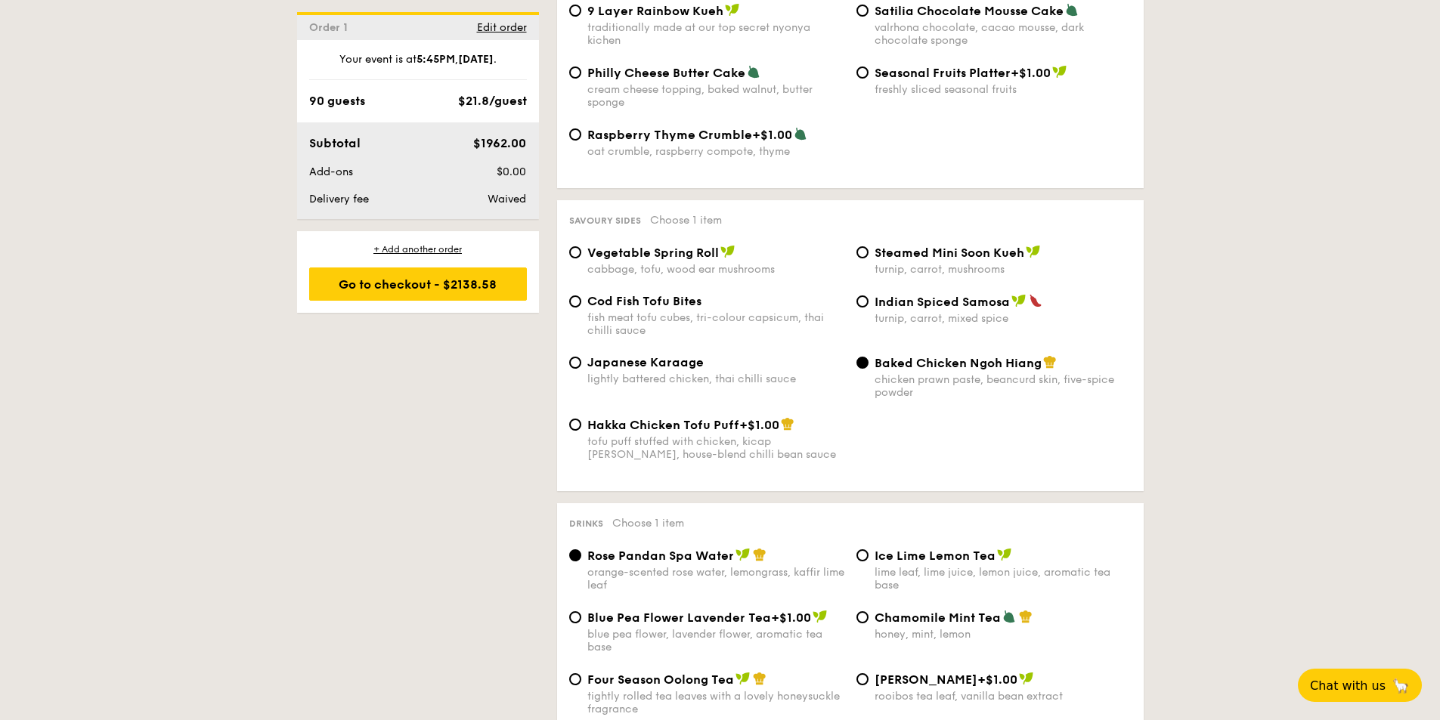
scroll to position [2192, 0]
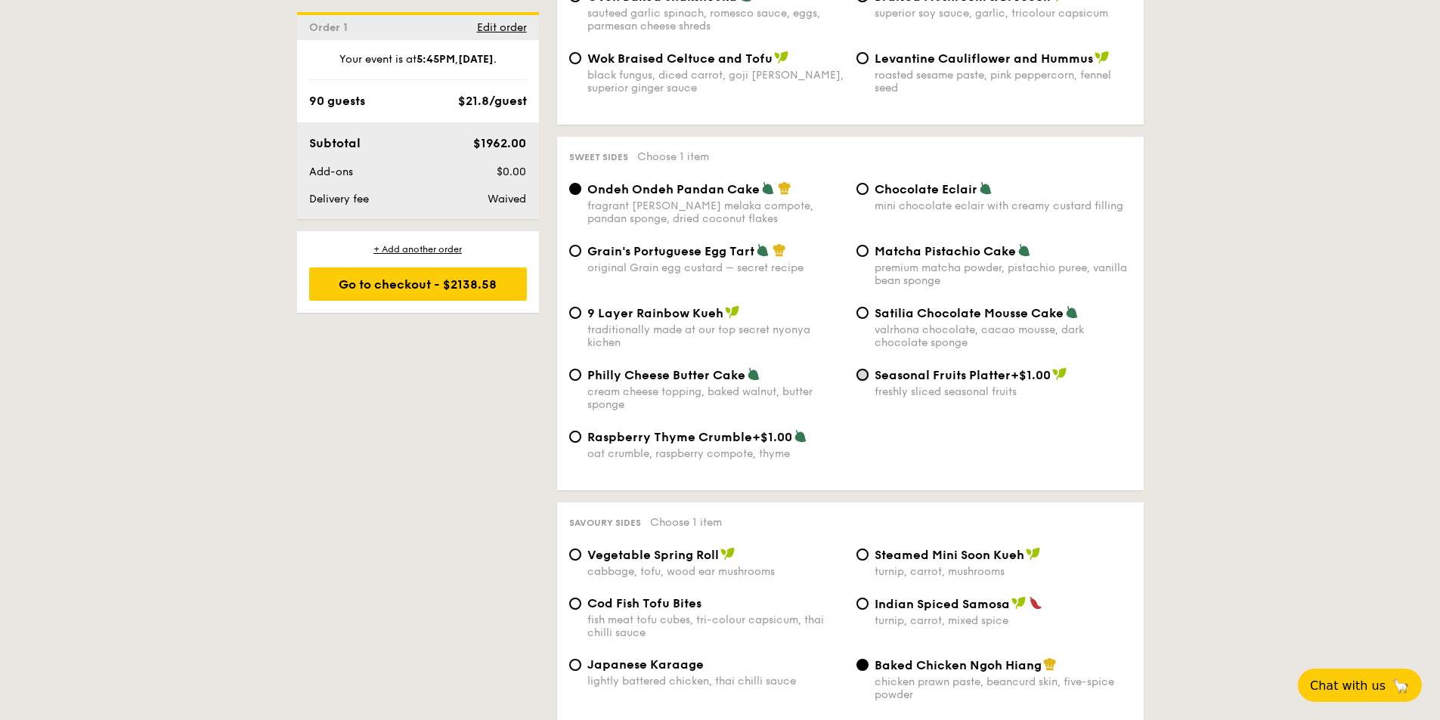
click at [865, 369] on input "Seasonal Fruits Platter +$1.00 freshly sliced seasonal fruits" at bounding box center [863, 375] width 12 height 12
radio input "true"
